Goal: Transaction & Acquisition: Purchase product/service

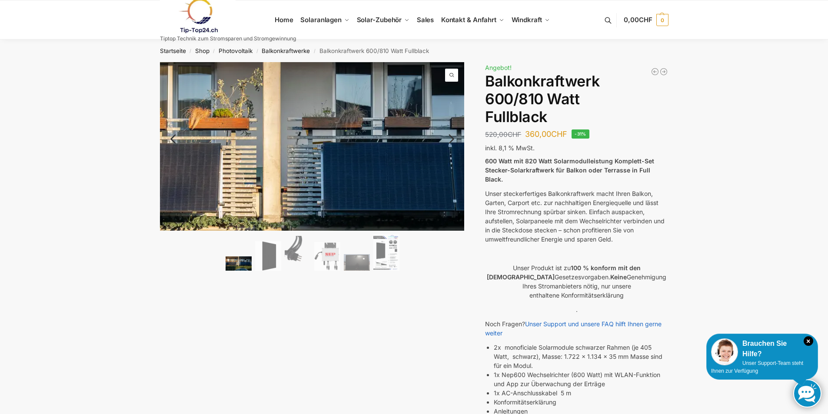
click at [343, 118] on img at bounding box center [274, 180] width 669 height 369
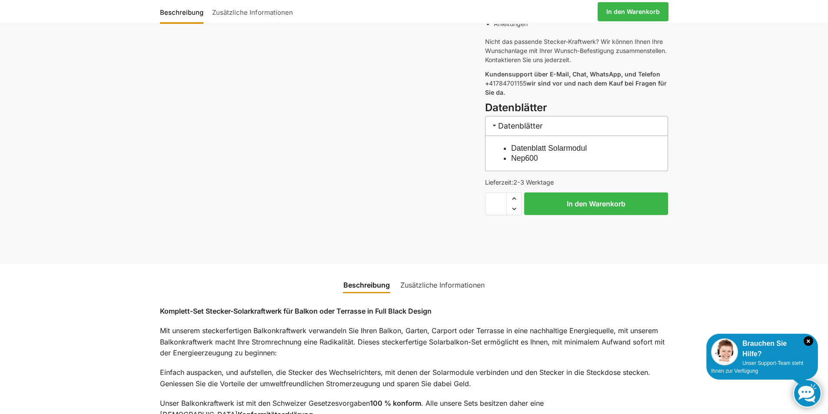
scroll to position [391, 0]
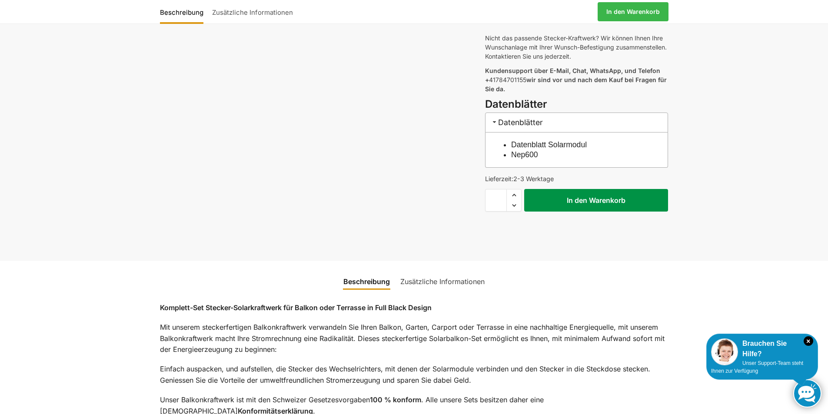
click at [559, 194] on button "In den Warenkorb" at bounding box center [596, 200] width 144 height 23
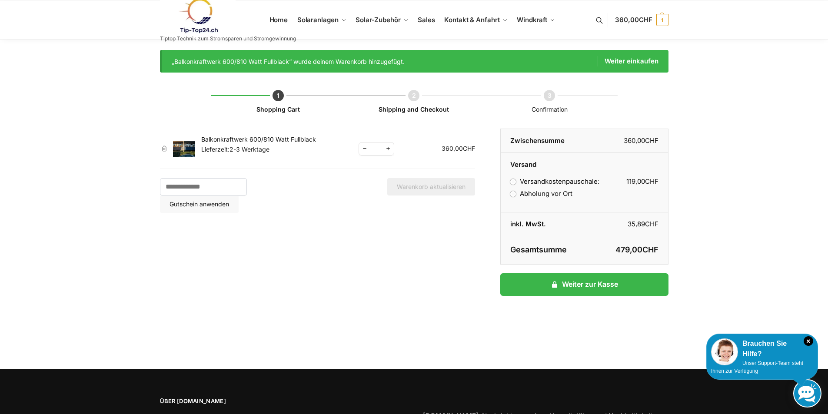
click at [512, 192] on label "Abholung vor Ort" at bounding box center [541, 193] width 62 height 8
click at [510, 182] on td "Versandkostenpauschale: 119,00 CHF Abholung vor Ort Versandoptionen werden währ…" at bounding box center [583, 191] width 167 height 43
click at [511, 182] on label "Versandkostenpauschale: 119,00 CHF" at bounding box center [554, 181] width 89 height 8
click at [513, 194] on label "Abholung vor Ort" at bounding box center [541, 193] width 62 height 8
click at [423, 21] on span "Sales" at bounding box center [425, 20] width 17 height 8
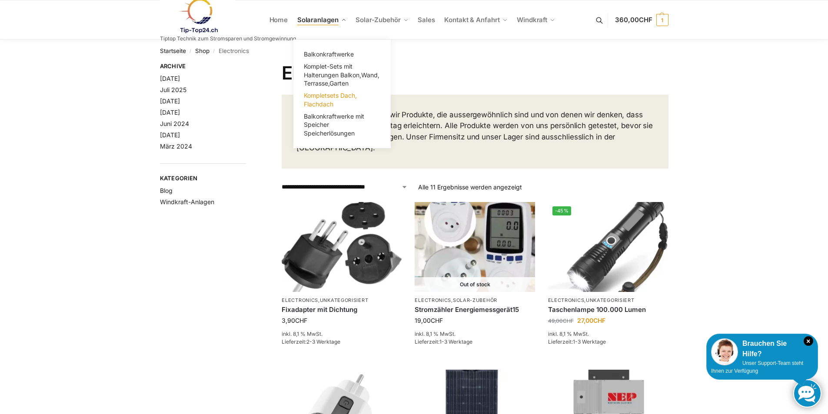
click at [316, 96] on span "Kompletsets Dach, Flachdach" at bounding box center [330, 100] width 53 height 16
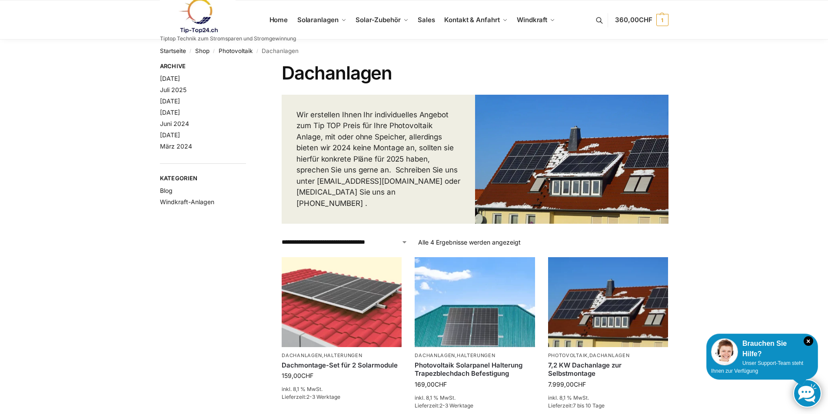
click at [279, 20] on link at bounding box center [228, 15] width 136 height 35
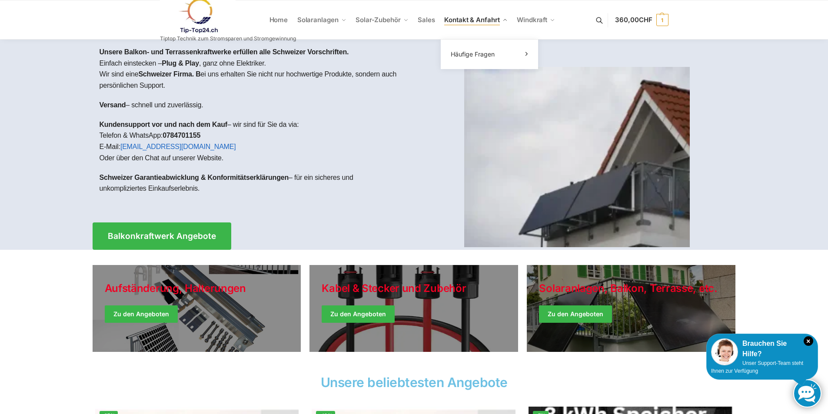
click at [477, 20] on span "Kontakt & Anfahrt" at bounding box center [471, 20] width 55 height 8
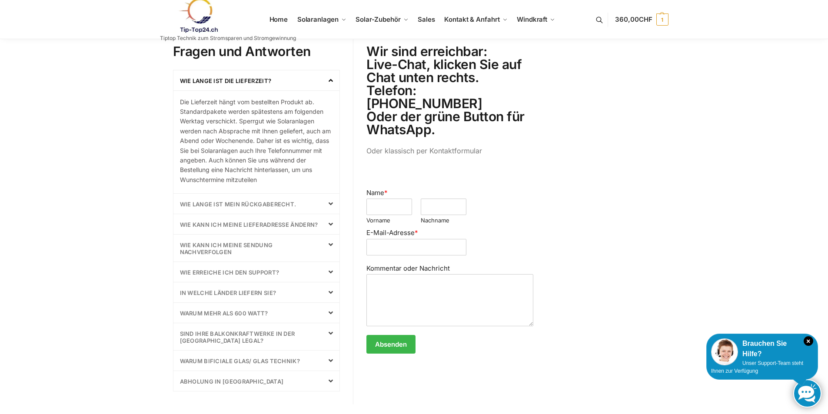
scroll to position [348, 0]
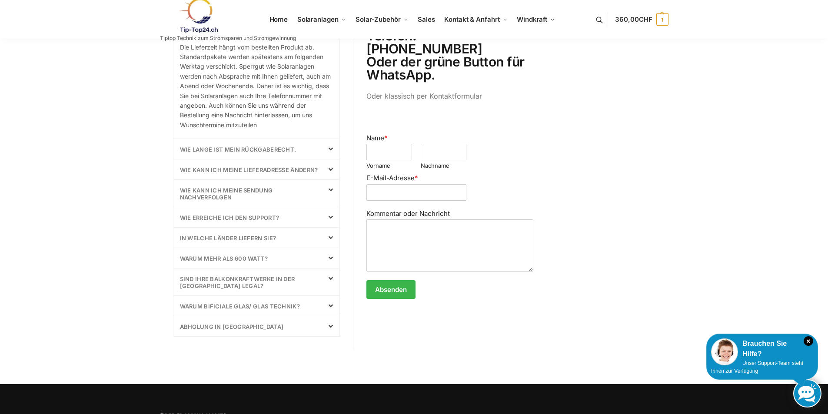
click at [327, 257] on span at bounding box center [327, 258] width 10 height 7
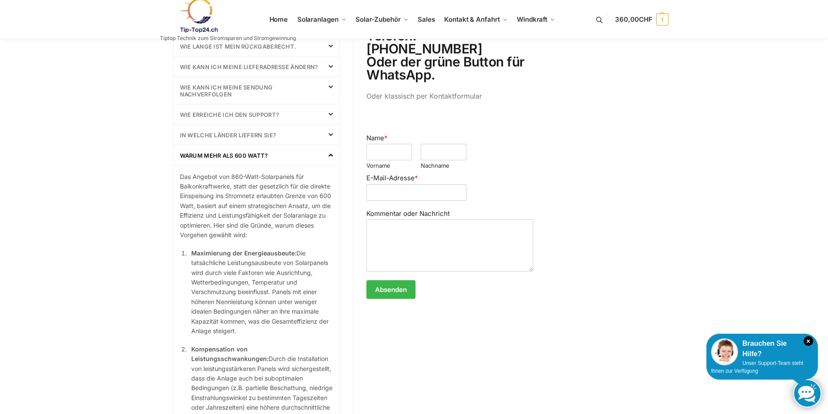
click at [331, 158] on icon at bounding box center [330, 155] width 4 height 7
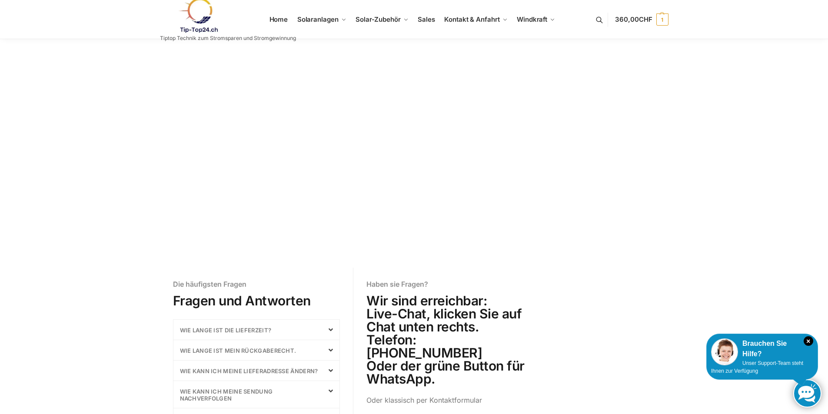
scroll to position [0, 0]
